Goal: Answer question/provide support: Share knowledge or assist other users

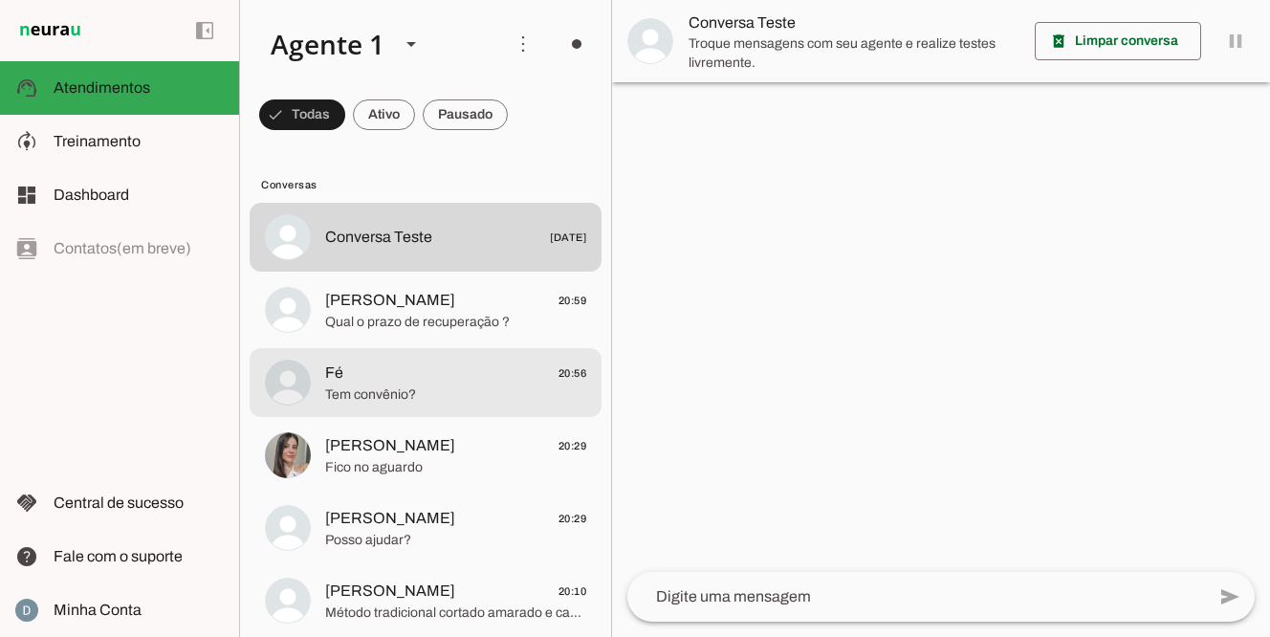
click at [362, 397] on span "Tem convênio?" at bounding box center [455, 395] width 261 height 19
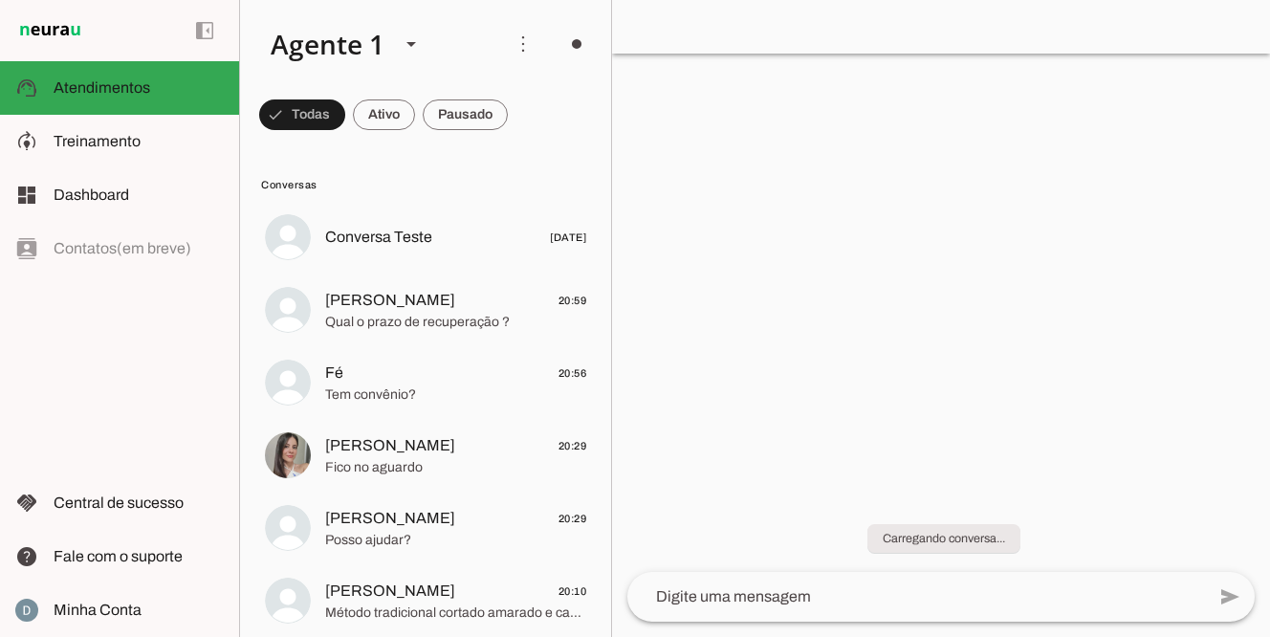
click at [913, 47] on chat-header "play_arrow O agente está pausado. O bot não irá responder mensagens nesta conve…" at bounding box center [941, 27] width 658 height 54
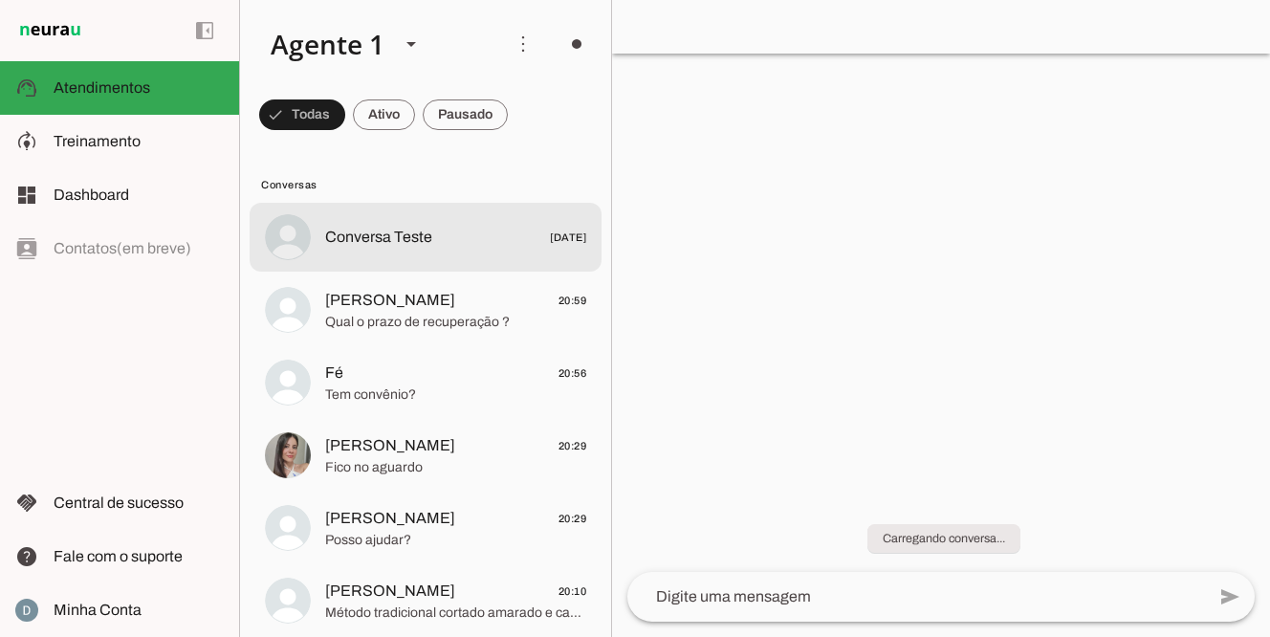
click at [550, 247] on span "[DATE]" at bounding box center [568, 238] width 36 height 24
